Goal: Task Accomplishment & Management: Use online tool/utility

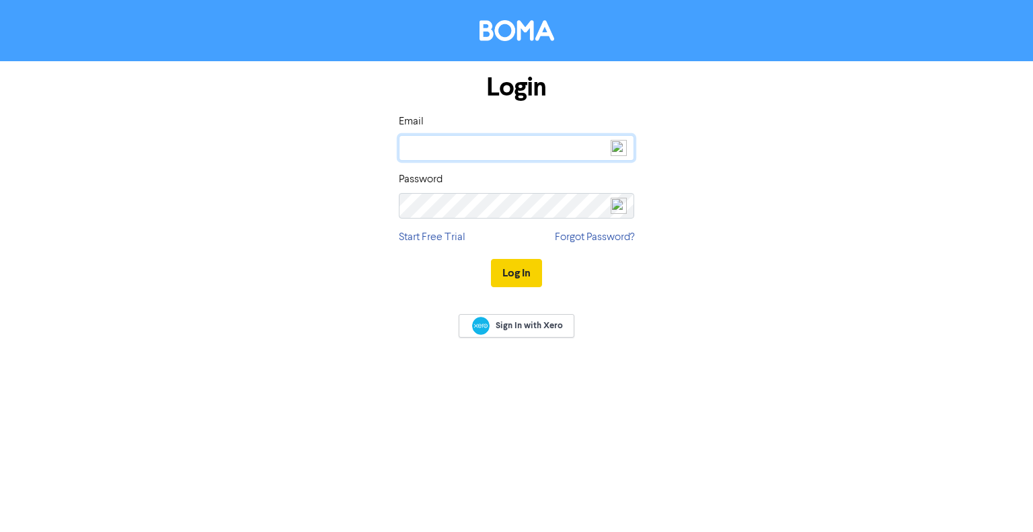
type input "[PERSON_NAME][EMAIL_ADDRESS][DOMAIN_NAME]"
click at [524, 266] on button "Log In" at bounding box center [516, 273] width 51 height 28
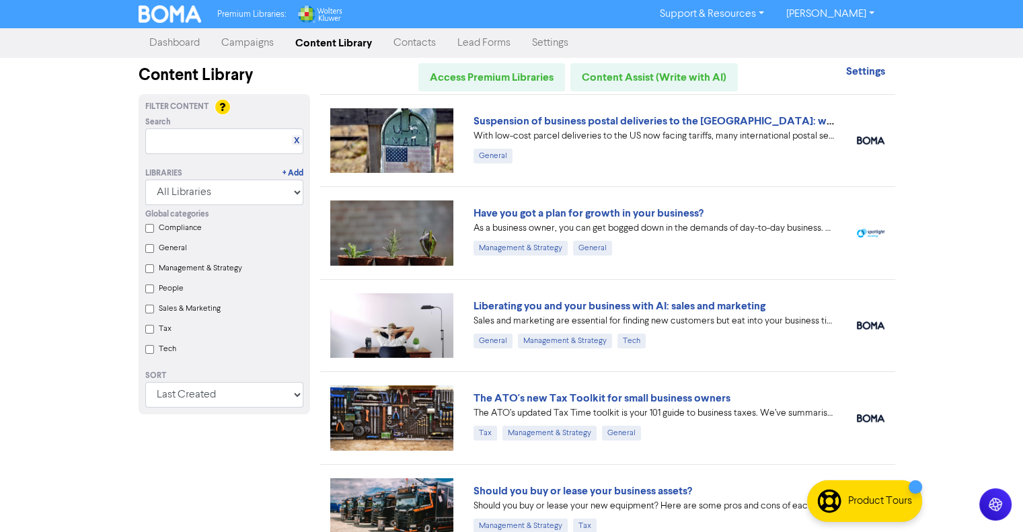
click at [237, 37] on link "Campaigns" at bounding box center [248, 43] width 74 height 27
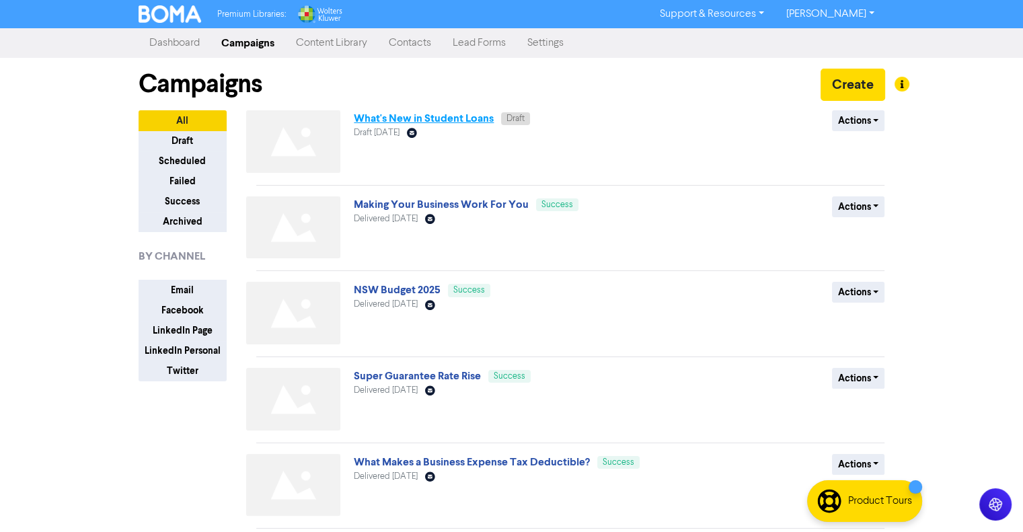
click at [408, 118] on link "What's New in Student Loans" at bounding box center [424, 118] width 140 height 13
click at [440, 122] on link "What's New in Student Loans" at bounding box center [424, 118] width 140 height 13
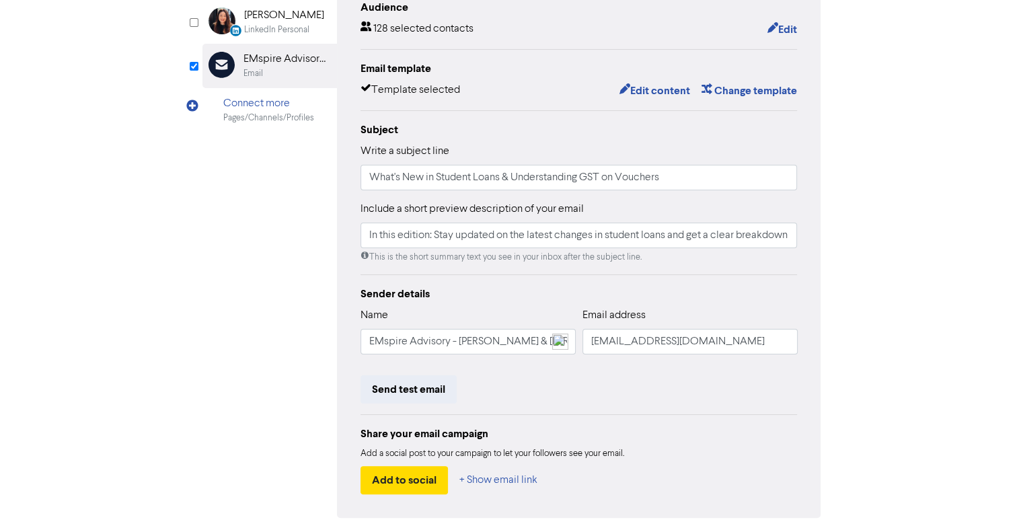
scroll to position [237, 0]
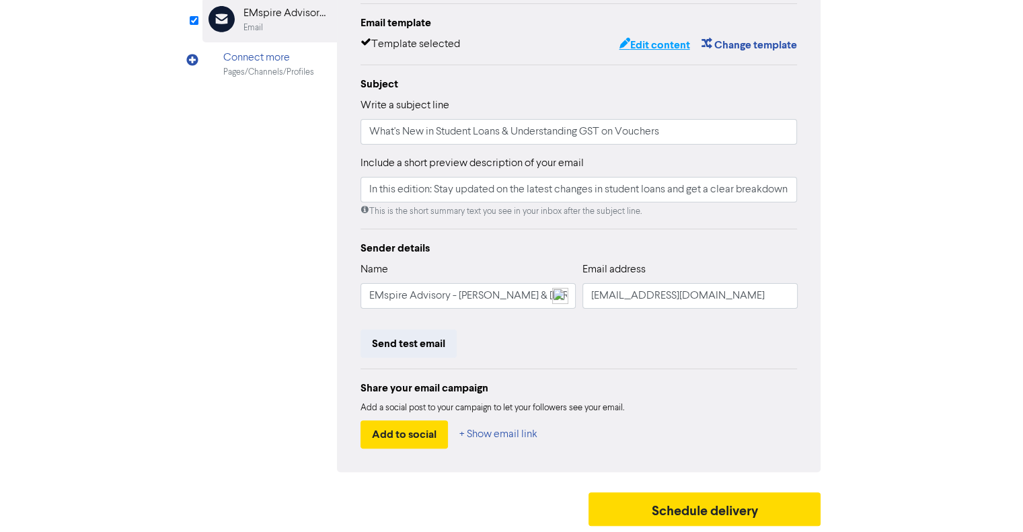
click at [652, 46] on button "Edit content" at bounding box center [654, 44] width 72 height 17
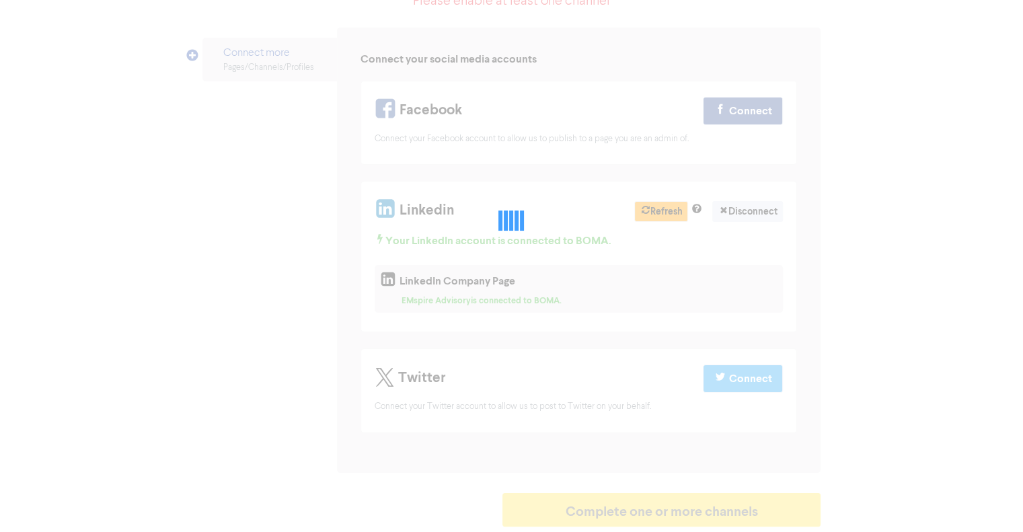
scroll to position [178, 0]
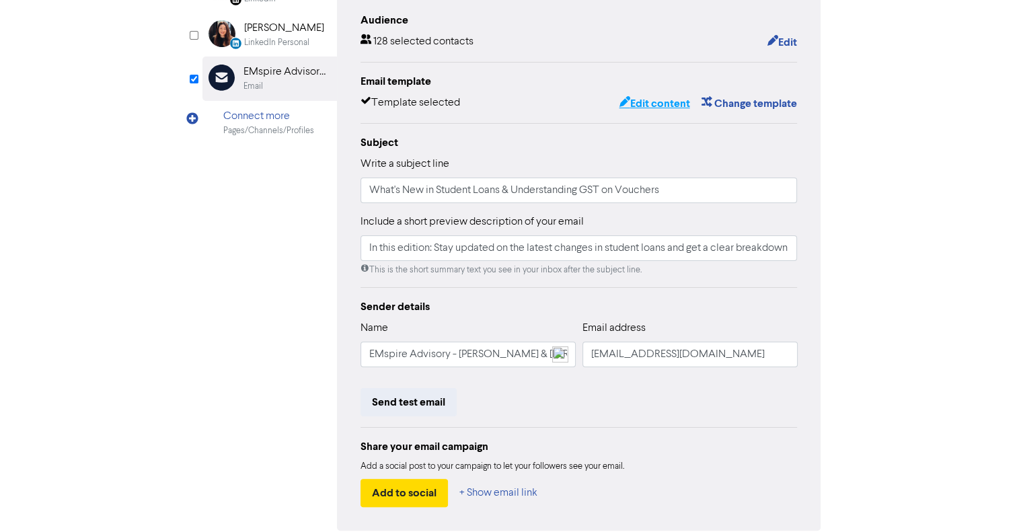
click at [656, 103] on button "Edit content" at bounding box center [654, 103] width 72 height 17
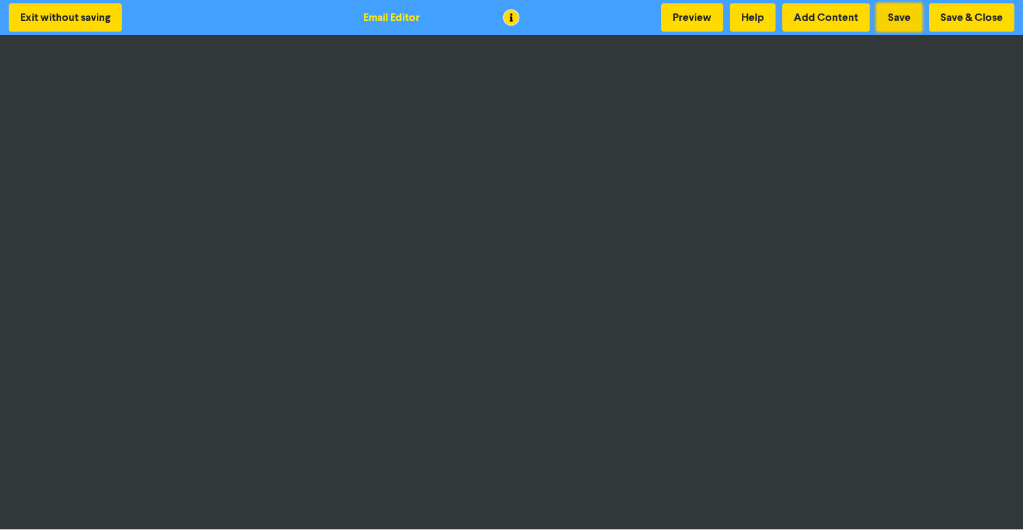
click at [899, 15] on button "Save" at bounding box center [899, 17] width 46 height 28
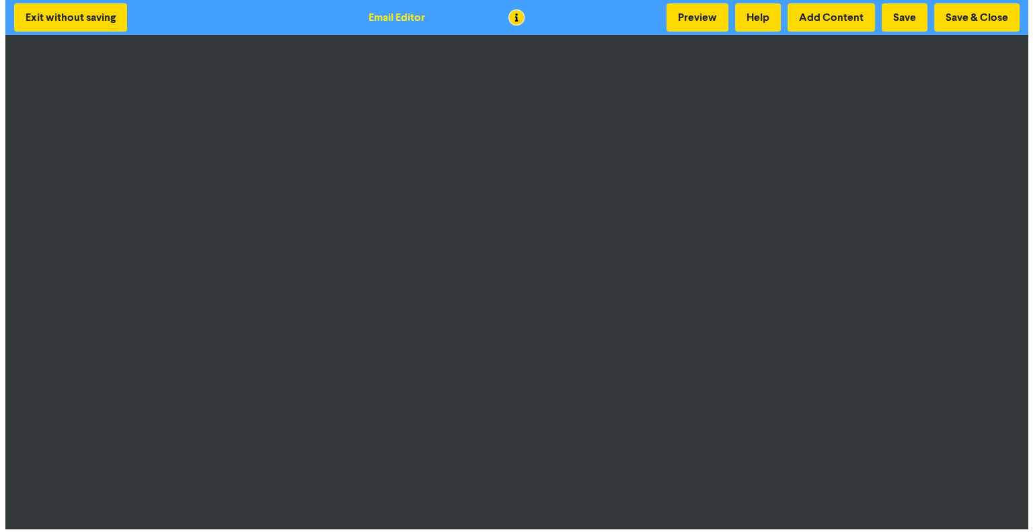
scroll to position [1, 0]
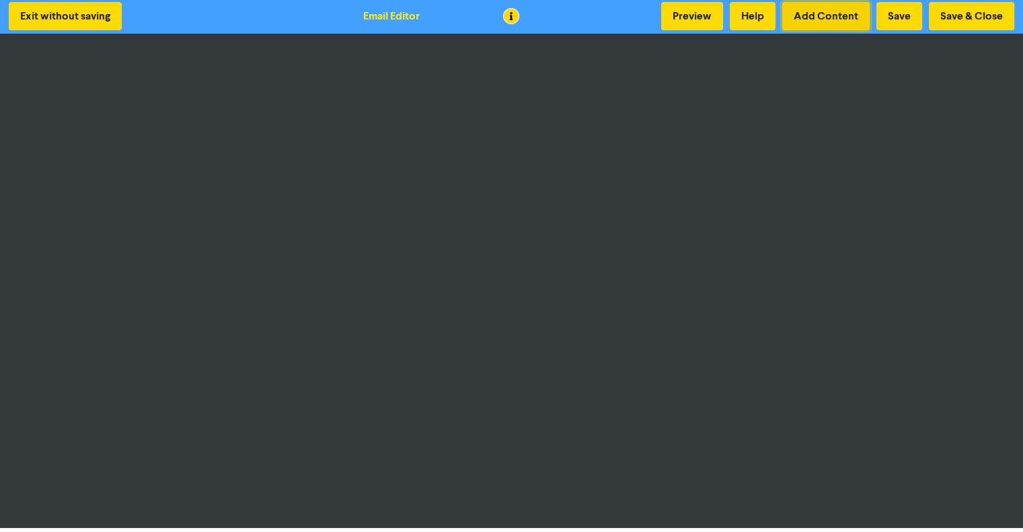
click at [829, 15] on button "Add Content" at bounding box center [825, 16] width 87 height 28
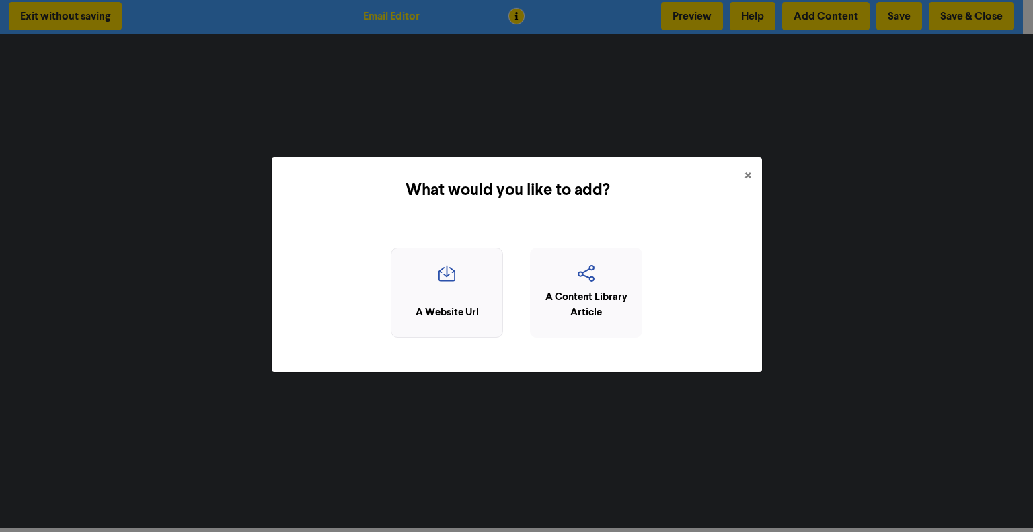
click at [444, 297] on div "A Website Url" at bounding box center [447, 293] width 112 height 91
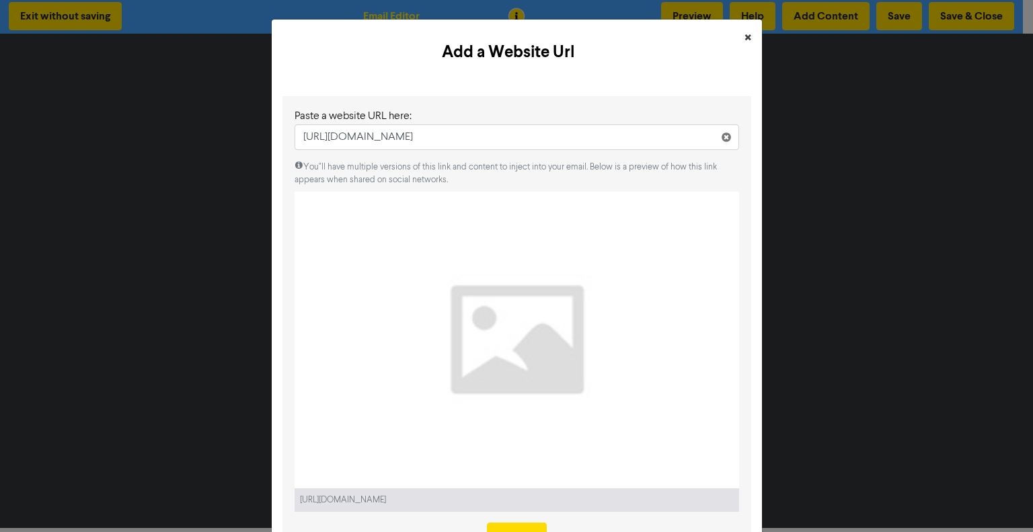
type input "[URL][DOMAIN_NAME]"
click at [745, 39] on span "×" at bounding box center [748, 38] width 7 height 20
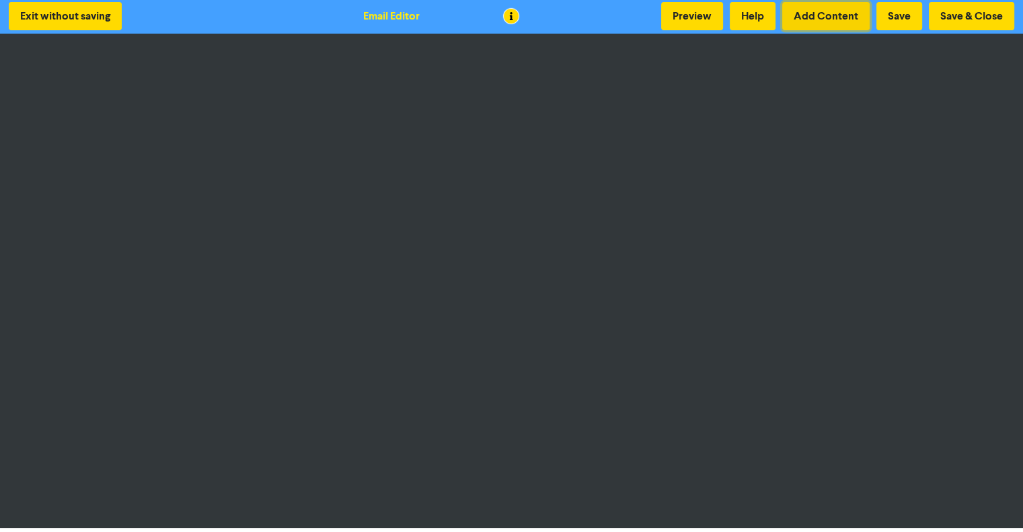
click at [794, 8] on button "Add Content" at bounding box center [825, 16] width 87 height 28
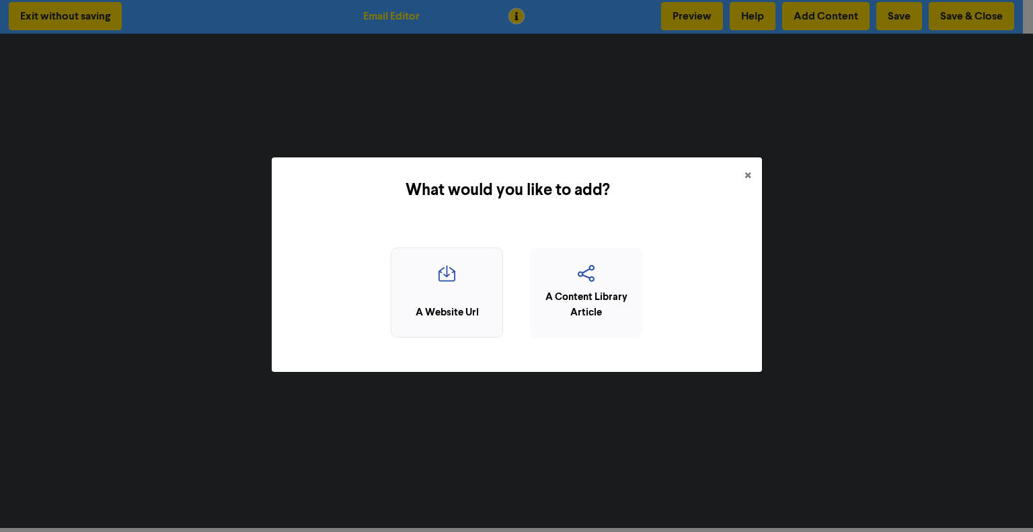
click at [474, 313] on div "A Website Url" at bounding box center [447, 312] width 98 height 15
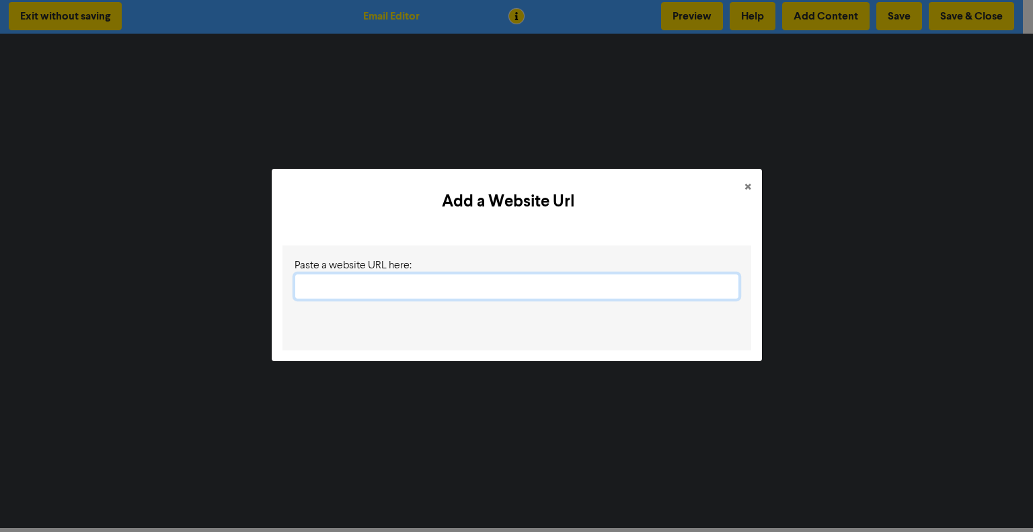
click at [414, 276] on input "text" at bounding box center [517, 287] width 445 height 26
paste input "[URL][DOMAIN_NAME]"
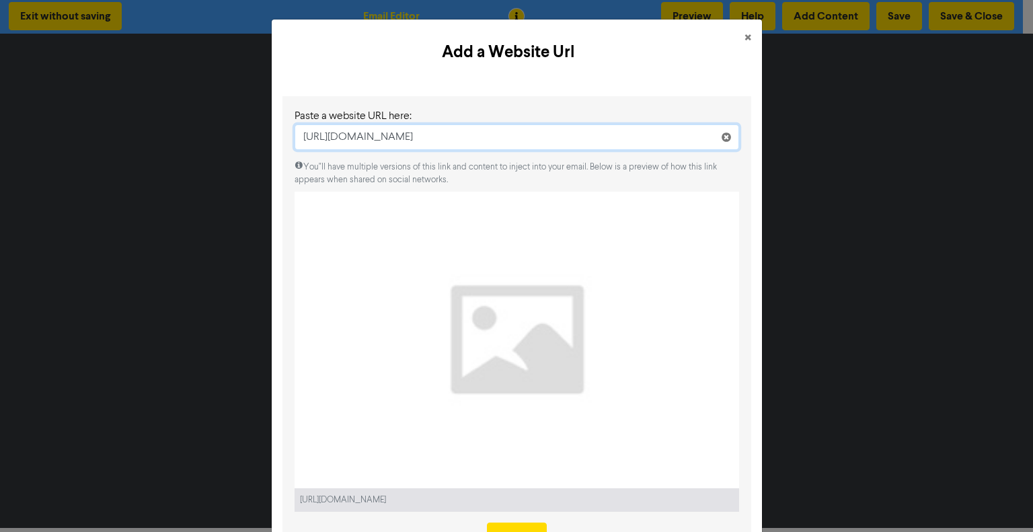
scroll to position [61, 0]
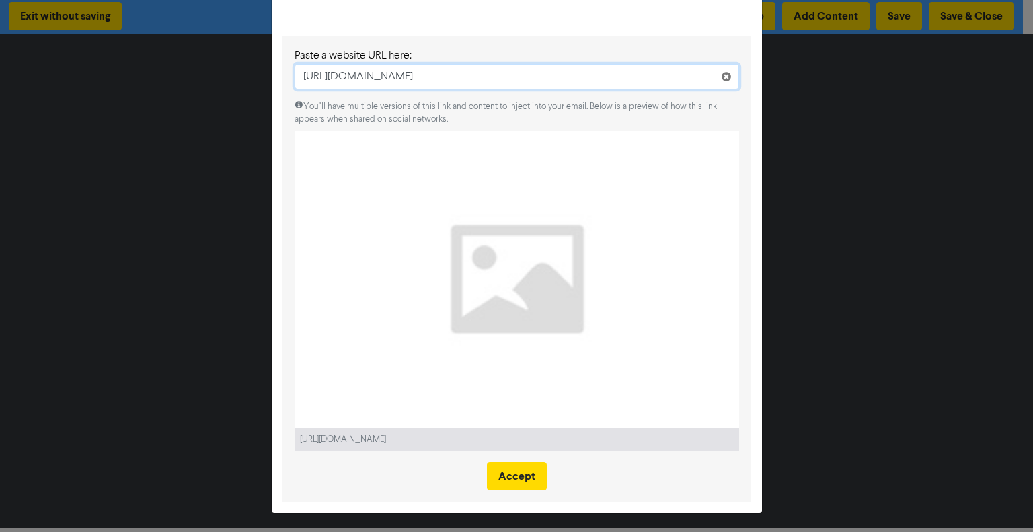
type input "[URL][DOMAIN_NAME]"
click at [880, 279] on div "Add a Website Url × Paste a website URL here: [URL][DOMAIN_NAME] You"ll have mu…" at bounding box center [516, 266] width 1033 height 532
click at [726, 77] on icon at bounding box center [726, 79] width 11 height 11
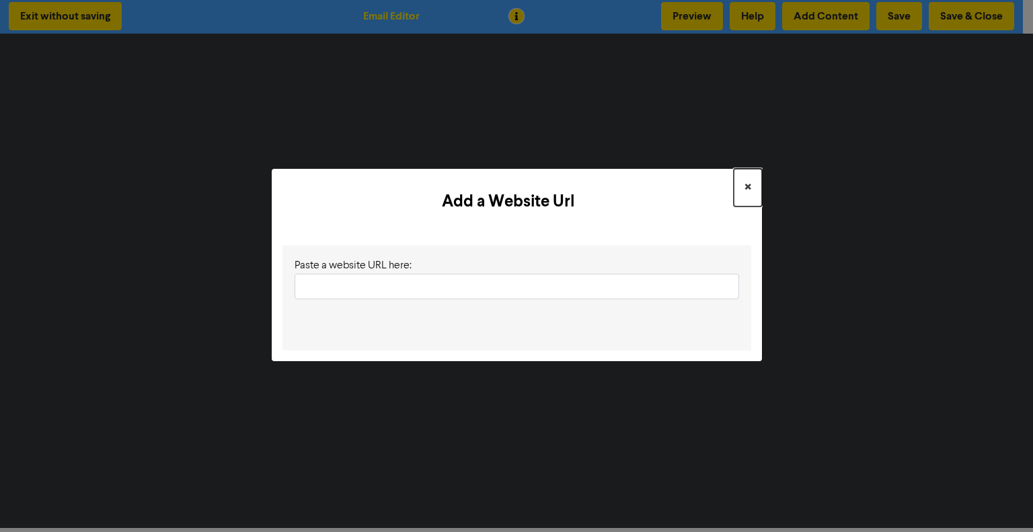
click at [746, 186] on span "×" at bounding box center [748, 188] width 7 height 20
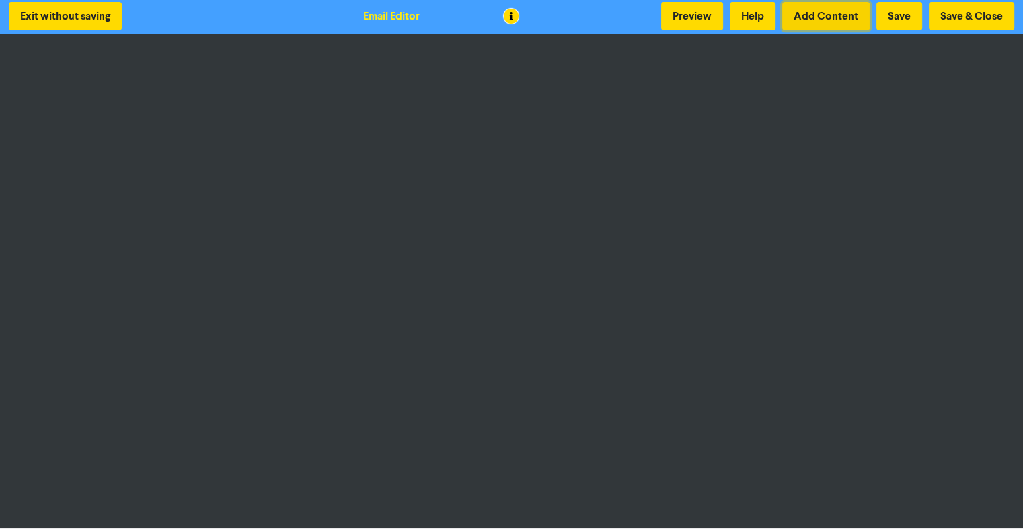
click at [835, 15] on button "Add Content" at bounding box center [825, 16] width 87 height 28
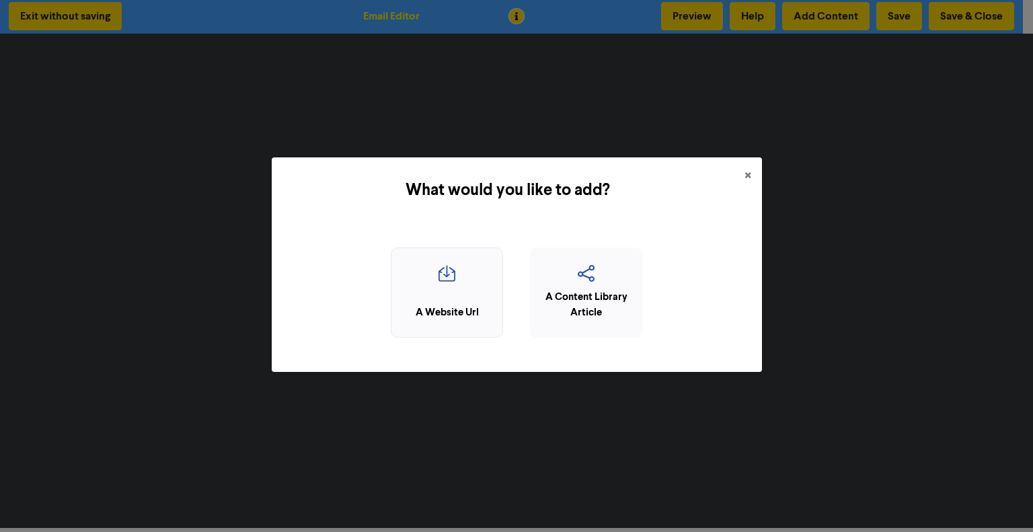
click at [427, 271] on icon "button" at bounding box center [447, 278] width 98 height 26
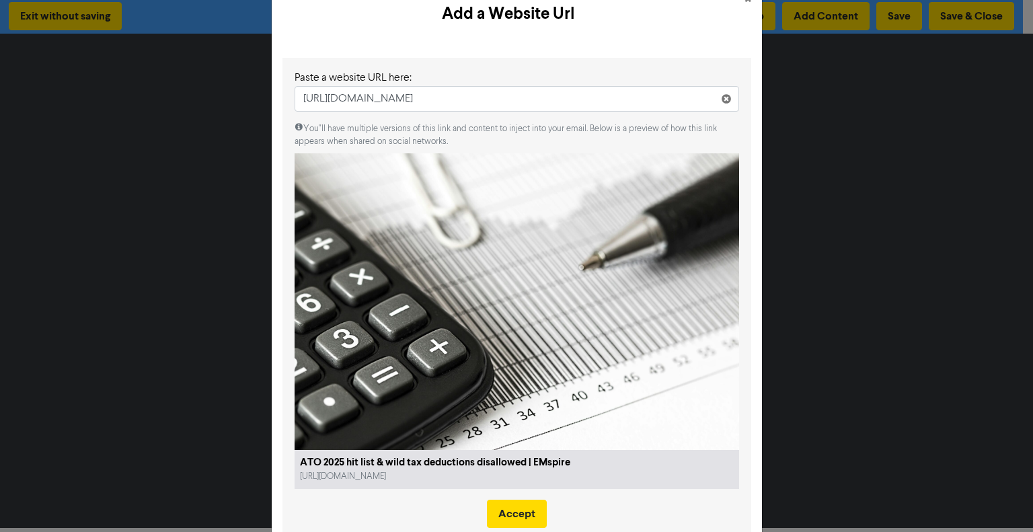
scroll to position [75, 0]
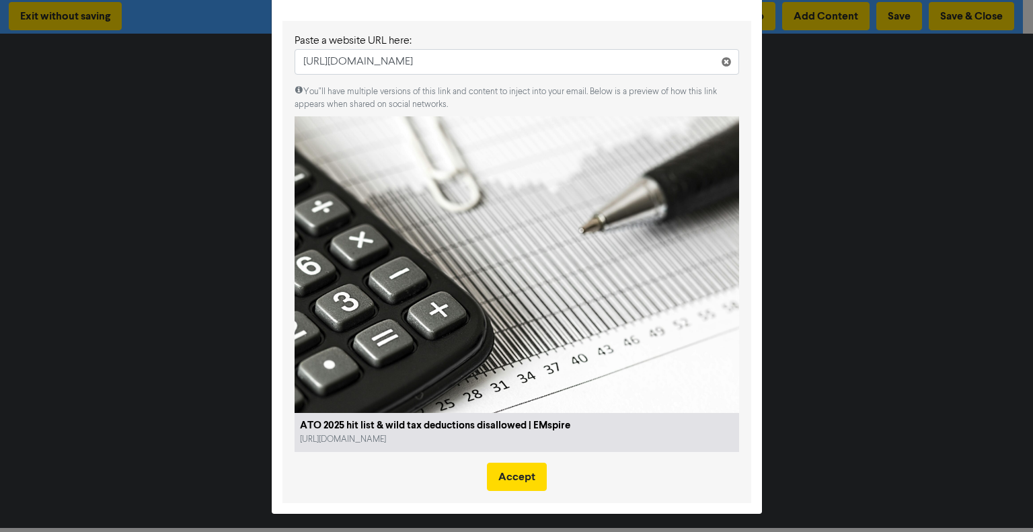
type input "[URL][DOMAIN_NAME]"
click at [721, 68] on icon at bounding box center [726, 64] width 11 height 11
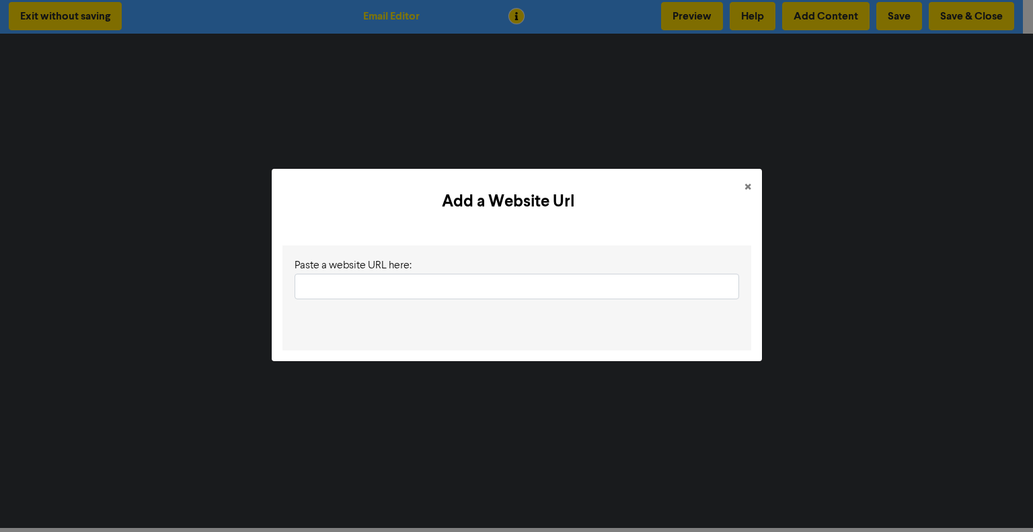
scroll to position [0, 0]
click at [748, 188] on span "×" at bounding box center [748, 188] width 7 height 20
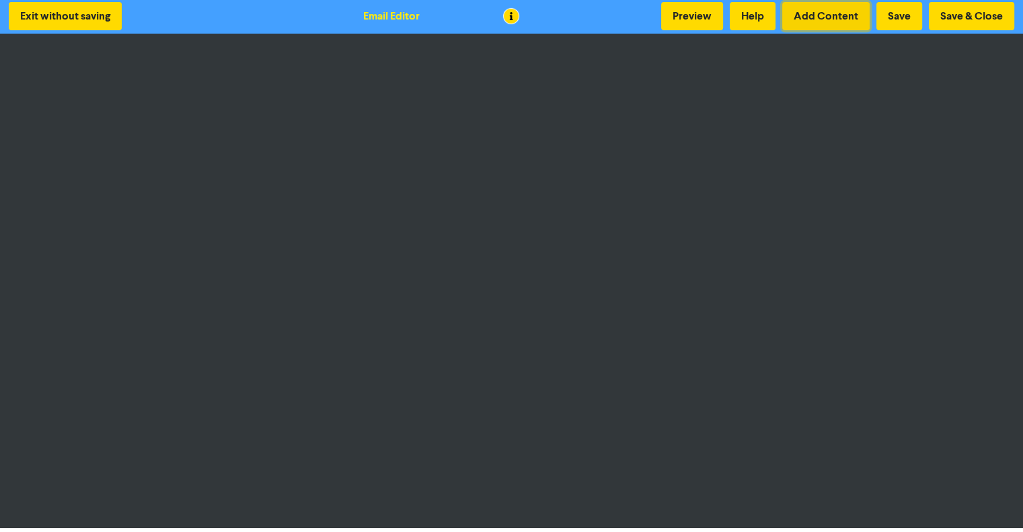
click at [858, 13] on button "Add Content" at bounding box center [825, 16] width 87 height 28
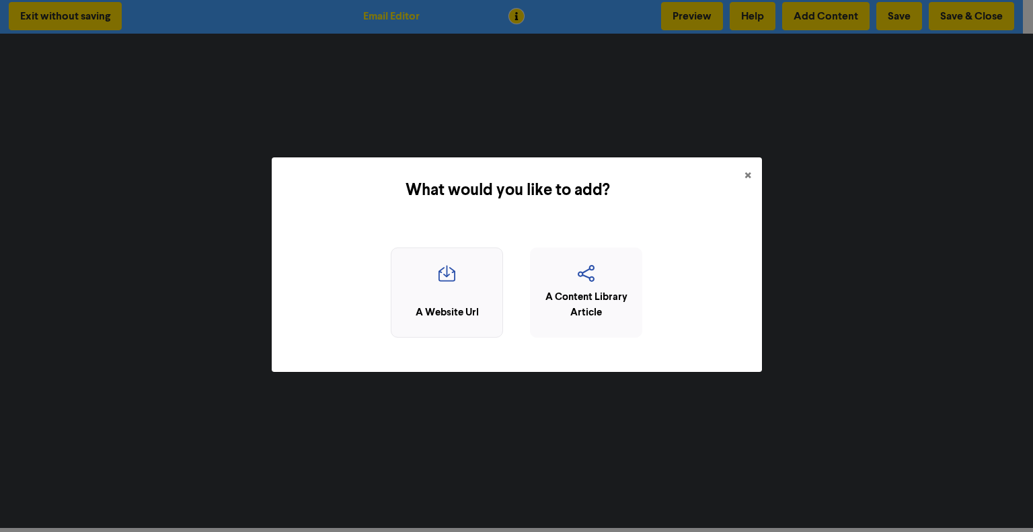
click at [421, 301] on div "A Website Url" at bounding box center [447, 293] width 112 height 91
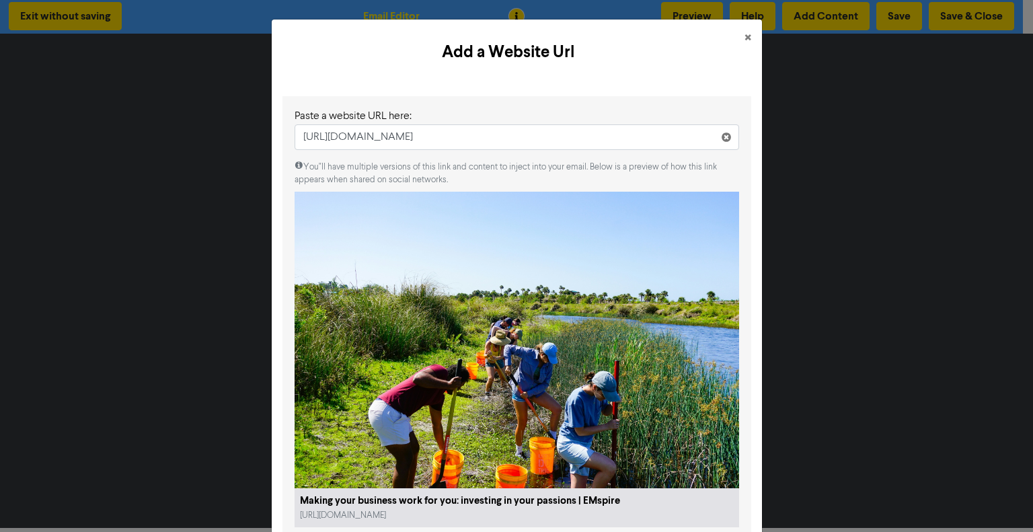
scroll to position [75, 0]
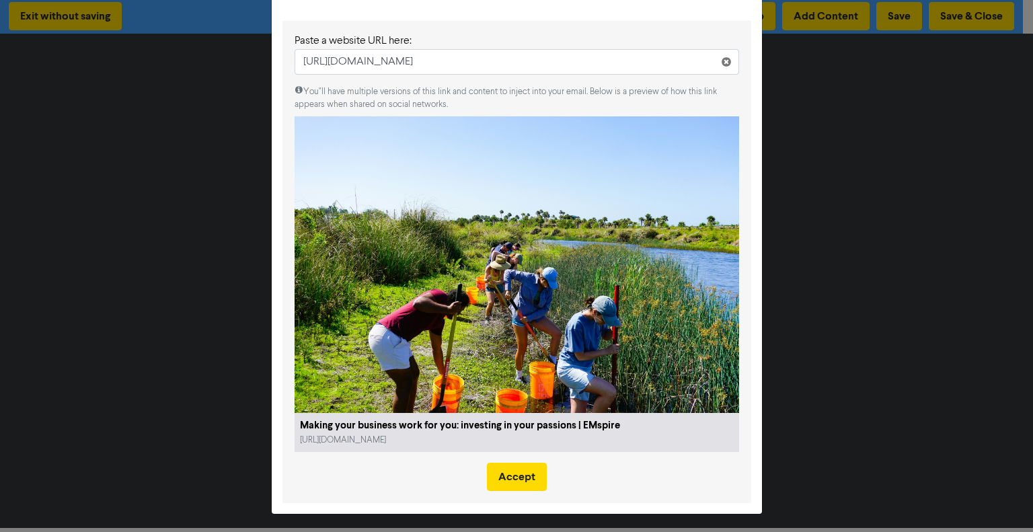
type input "[URL][DOMAIN_NAME]"
click at [778, 260] on div "Add a Website Url × Paste a website URL here: [URL][DOMAIN_NAME] You"ll have mu…" at bounding box center [516, 266] width 1033 height 532
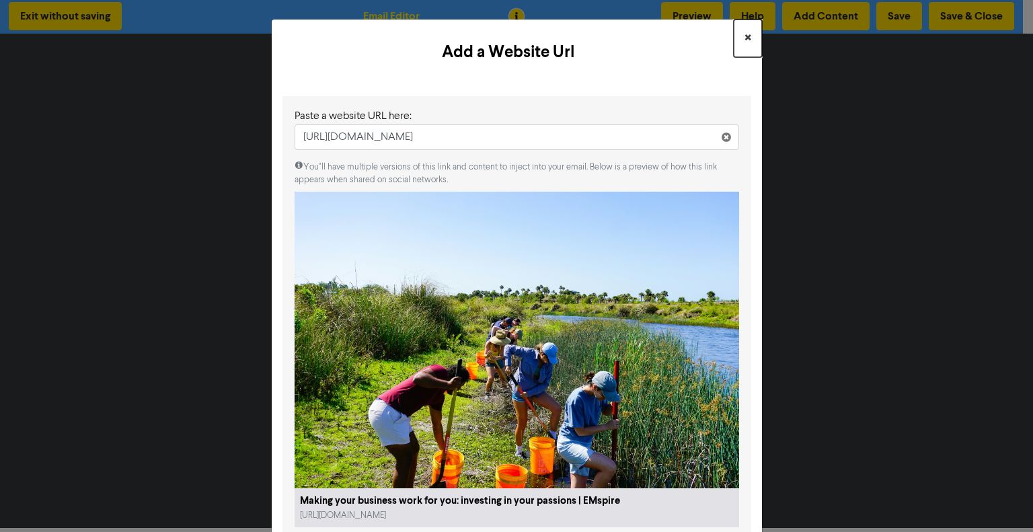
click at [745, 36] on span "×" at bounding box center [748, 38] width 7 height 20
